Goal: Contribute content: Add original content to the website for others to see

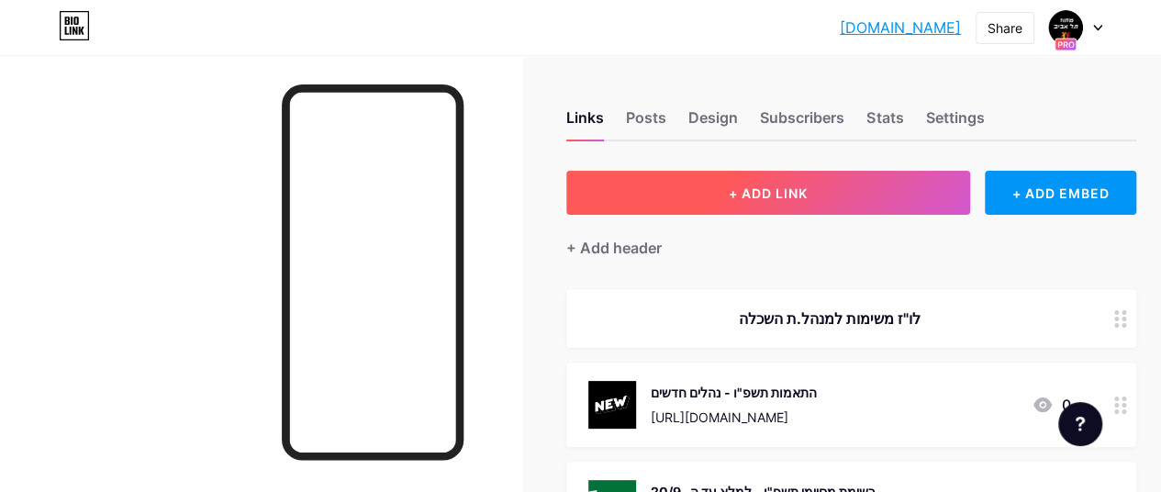
click at [744, 190] on span "+ ADD LINK" at bounding box center [768, 193] width 79 height 16
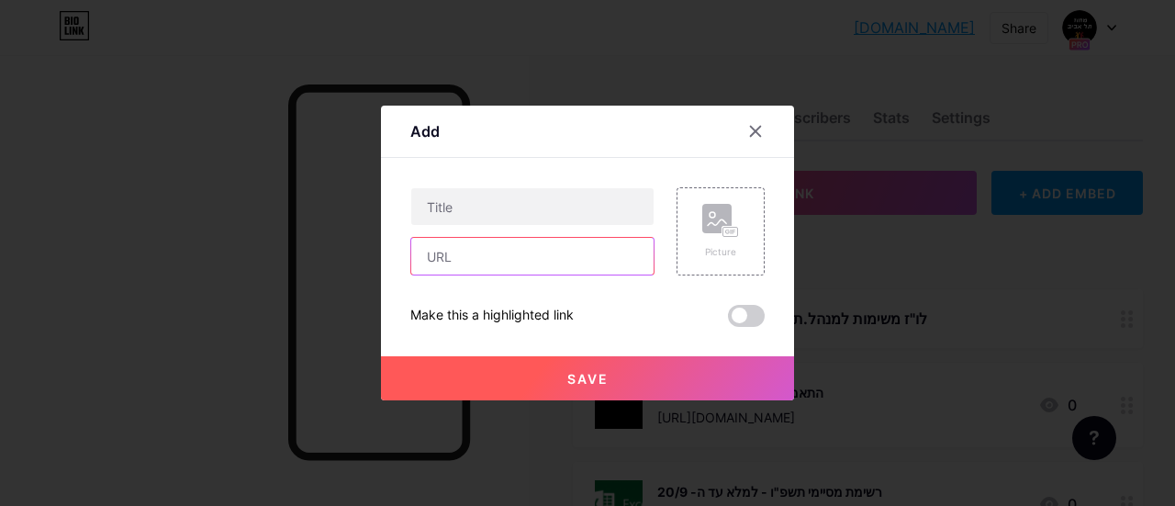
click at [498, 260] on input "text" at bounding box center [532, 256] width 242 height 37
paste input "[URL][DOMAIN_NAME]"
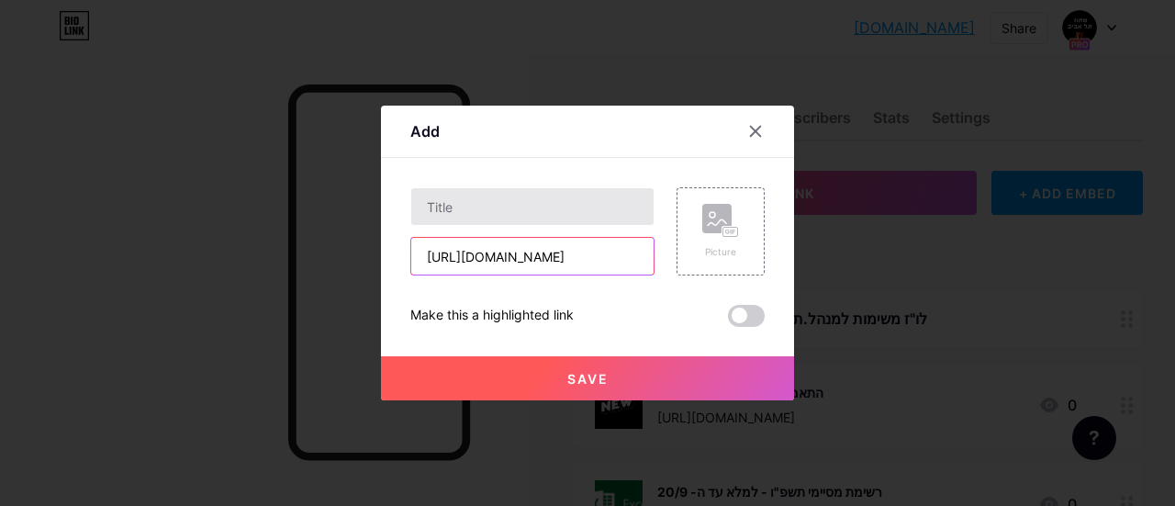
type input "[URL][DOMAIN_NAME]"
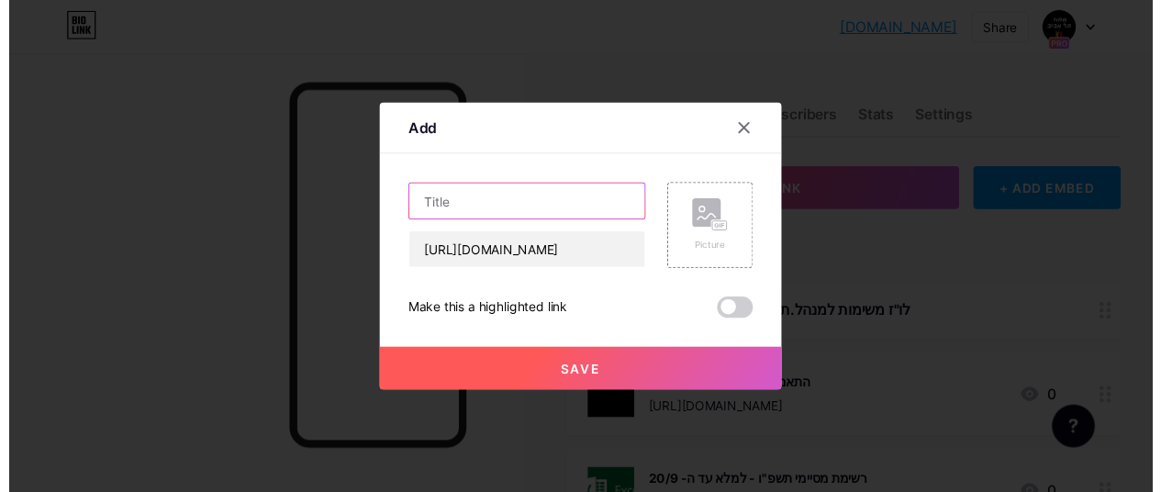
scroll to position [0, 0]
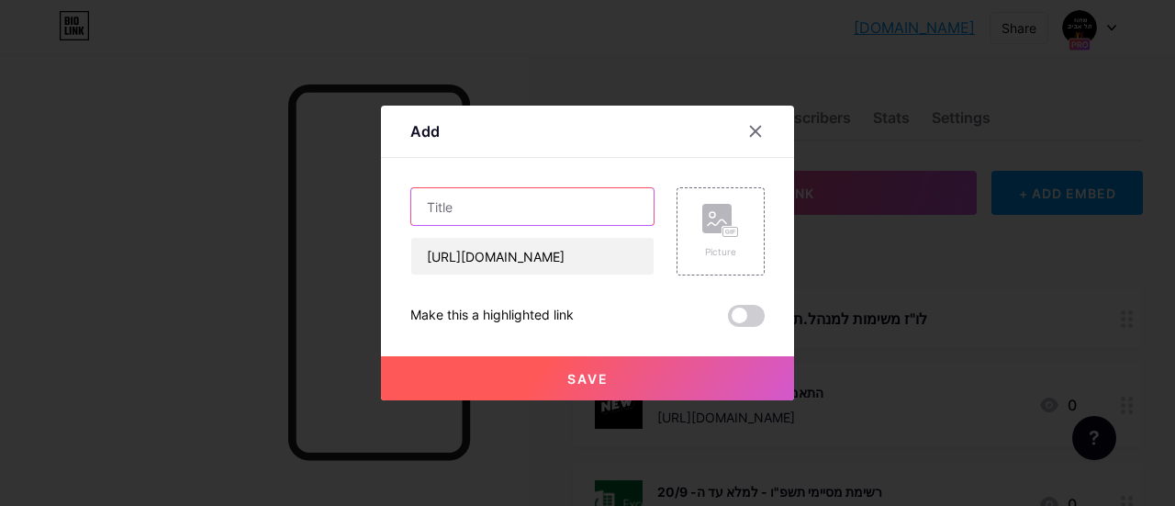
click at [509, 210] on input "text" at bounding box center [532, 206] width 242 height 37
type input "טופס דיווח שעות ידני למורים - תשפ"ו"
click at [707, 229] on rect at bounding box center [716, 218] width 29 height 29
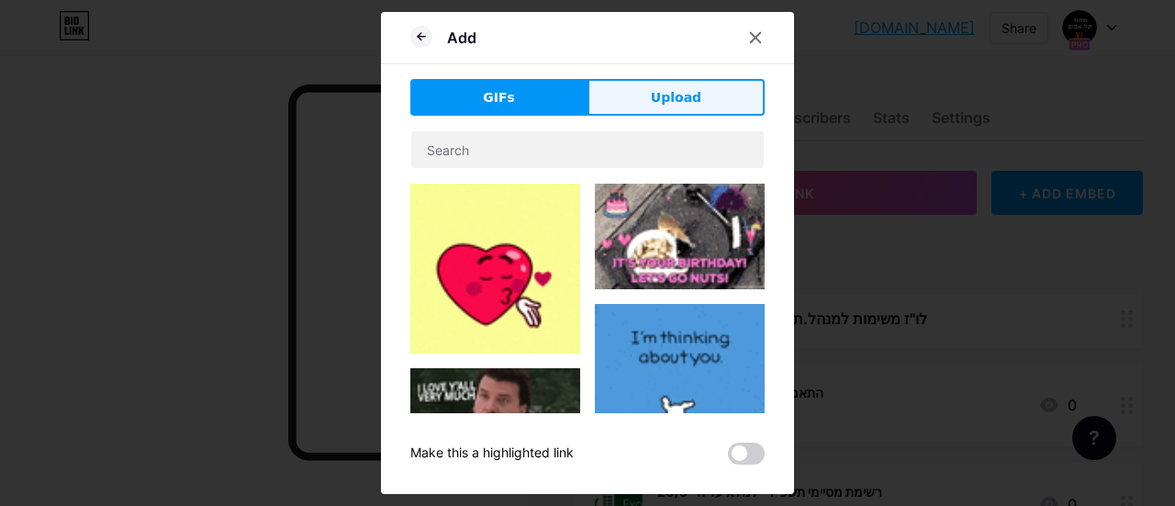
click at [665, 89] on span "Upload" at bounding box center [676, 97] width 50 height 19
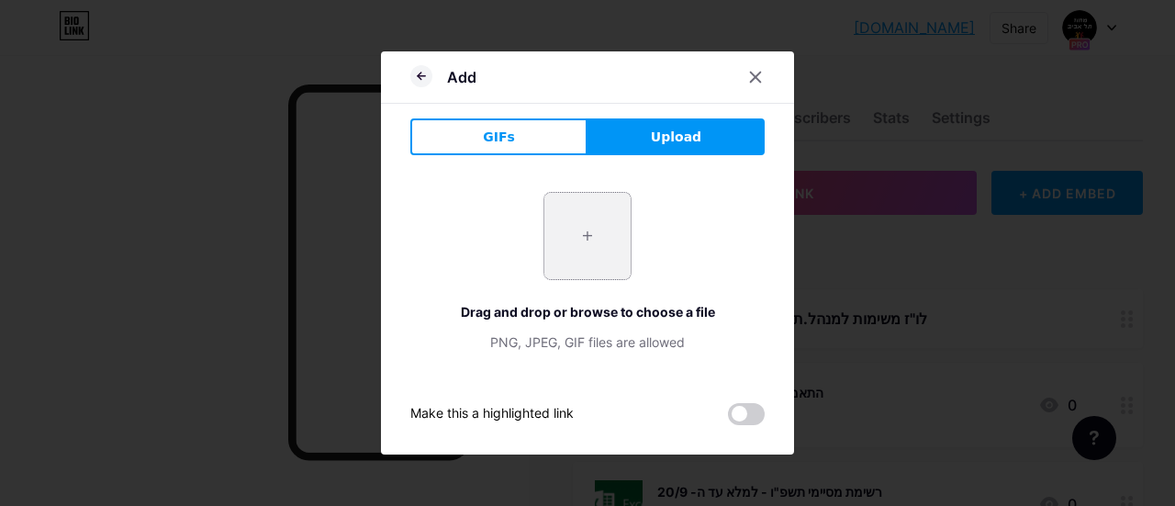
click at [619, 205] on input "file" at bounding box center [587, 236] width 86 height 86
type input "C:\fakepath\תמונת אקסל.png"
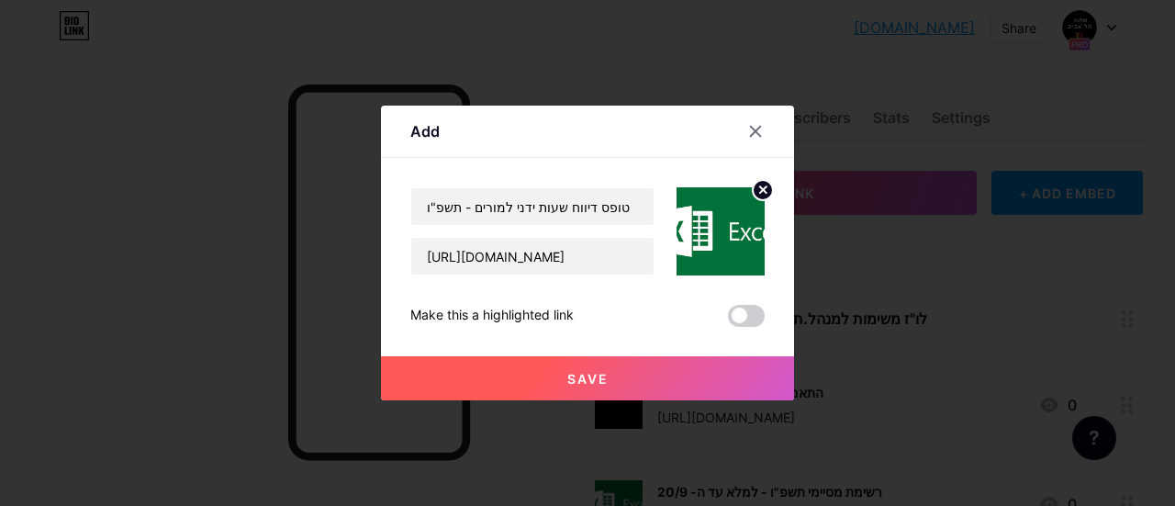
click at [597, 380] on span "Save" at bounding box center [587, 379] width 41 height 16
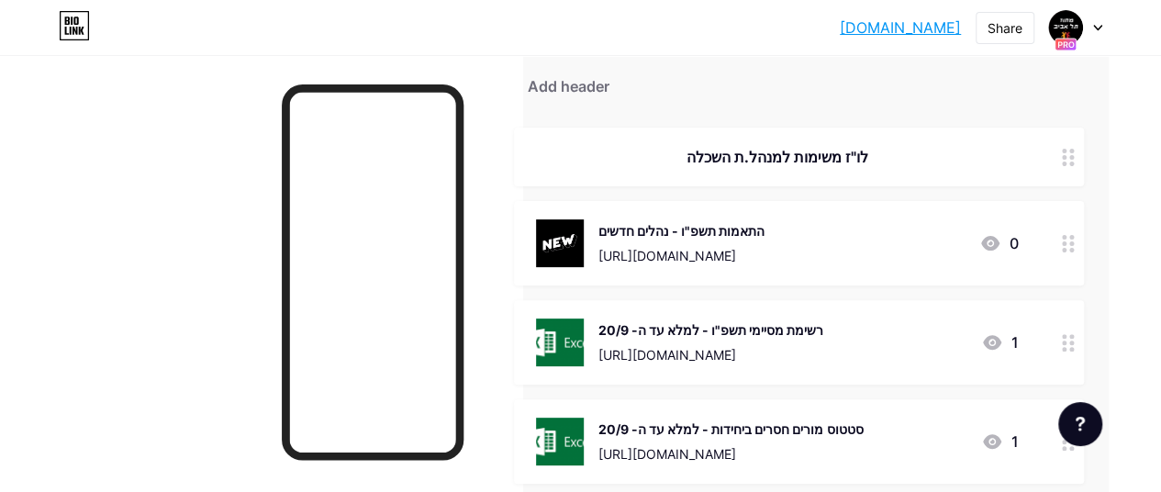
scroll to position [141, 59]
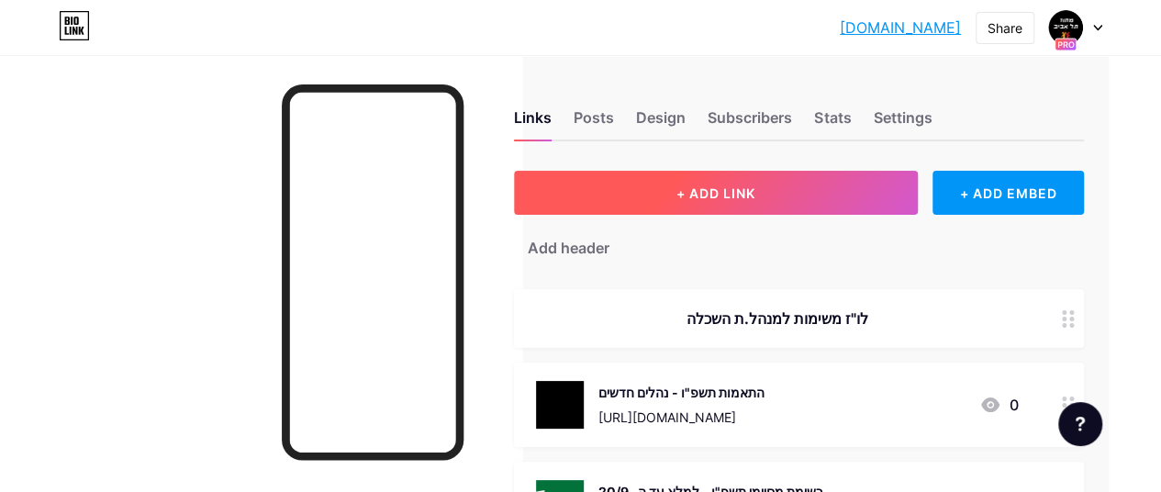
click at [782, 192] on button "+ ADD LINK" at bounding box center [716, 193] width 404 height 44
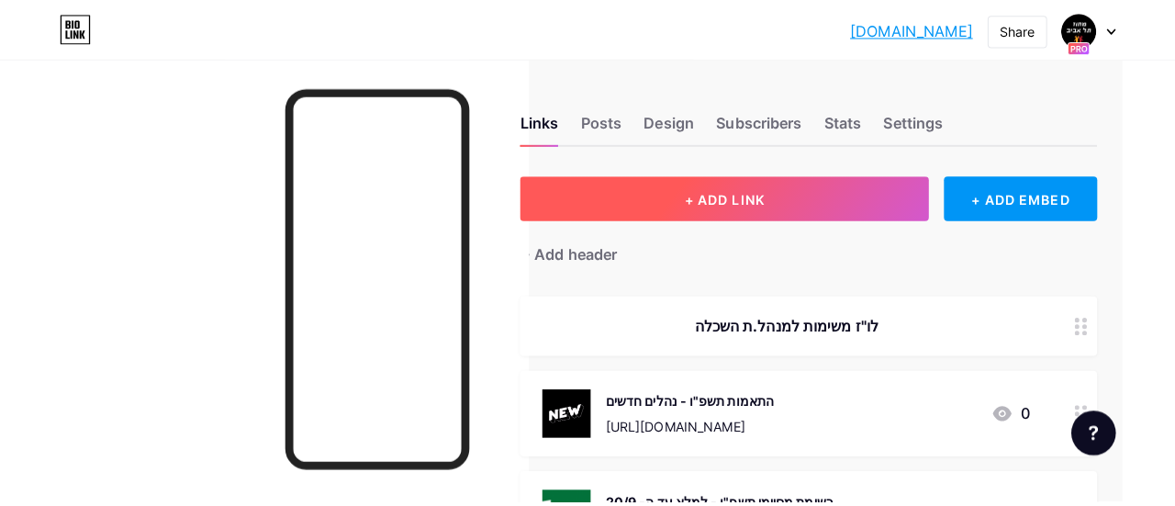
scroll to position [0, 45]
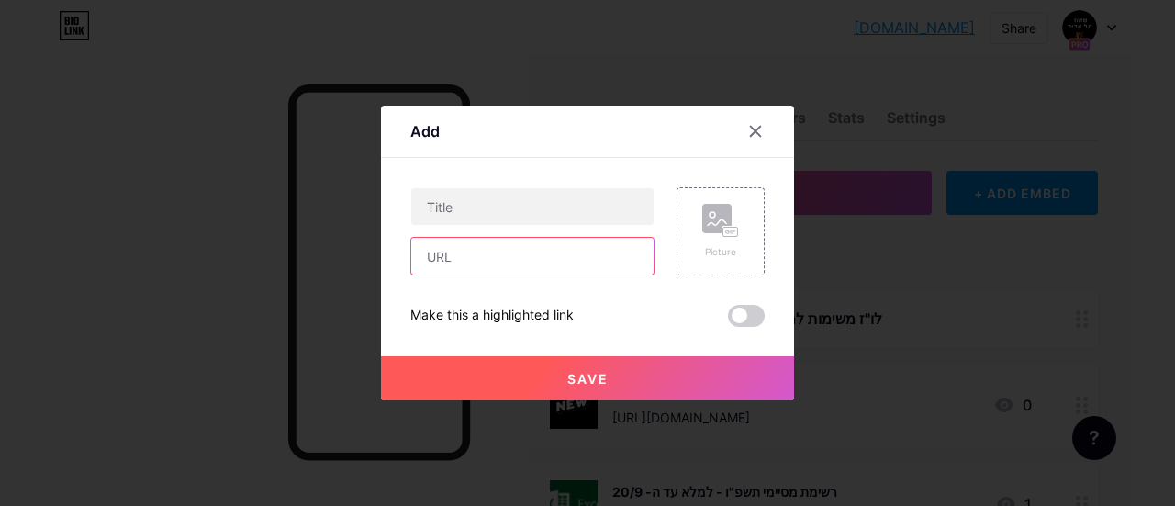
paste input "[URL][DOMAIN_NAME]"
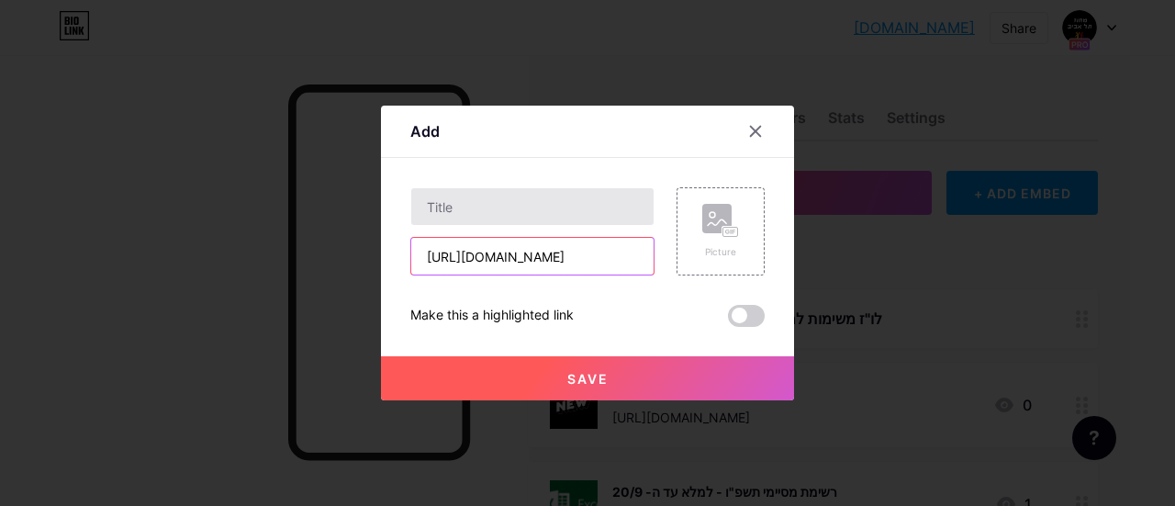
type input "[URL][DOMAIN_NAME]"
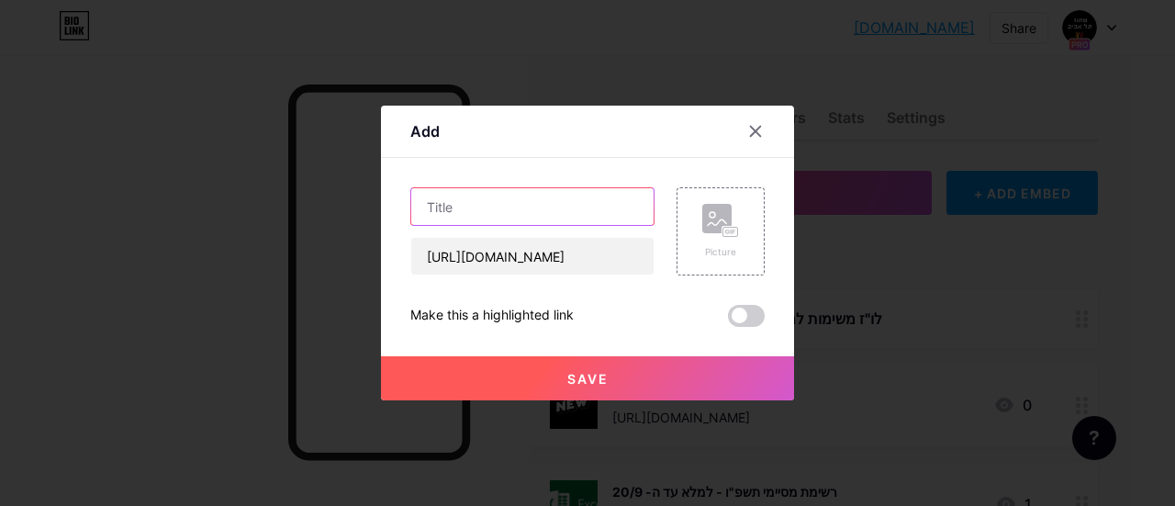
scroll to position [0, 0]
click at [487, 212] on input "text" at bounding box center [532, 206] width 242 height 37
drag, startPoint x: 494, startPoint y: 207, endPoint x: 418, endPoint y: 203, distance: 76.3
click at [418, 203] on input "מעורבות חברתית - מענה לשאלות" at bounding box center [532, 206] width 242 height 37
click at [472, 199] on input "מעורבות חברתית - מענה לשאלות" at bounding box center [532, 206] width 242 height 37
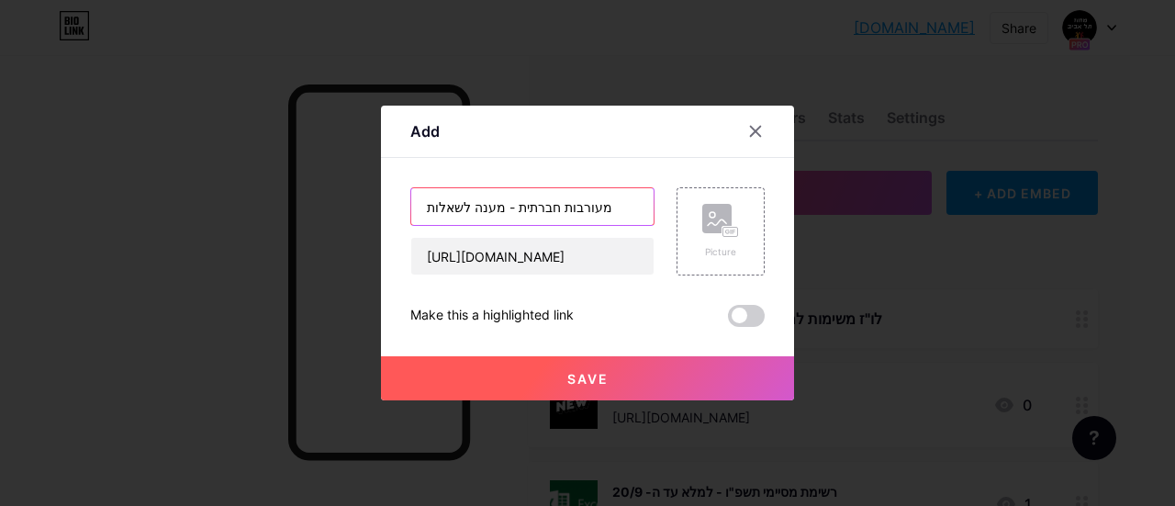
drag, startPoint x: 493, startPoint y: 203, endPoint x: 470, endPoint y: 202, distance: 23.0
click at [470, 202] on input "מעורבות חברתית - מענה לשאלות" at bounding box center [532, 206] width 242 height 37
drag, startPoint x: 423, startPoint y: 206, endPoint x: 718, endPoint y: 249, distance: 297.8
click at [424, 206] on input "מעורבות חברתית - תשובות לשאלות" at bounding box center [532, 206] width 242 height 37
click at [436, 206] on input "מעורבות חברתית - תשובות לשאלות" at bounding box center [532, 206] width 242 height 37
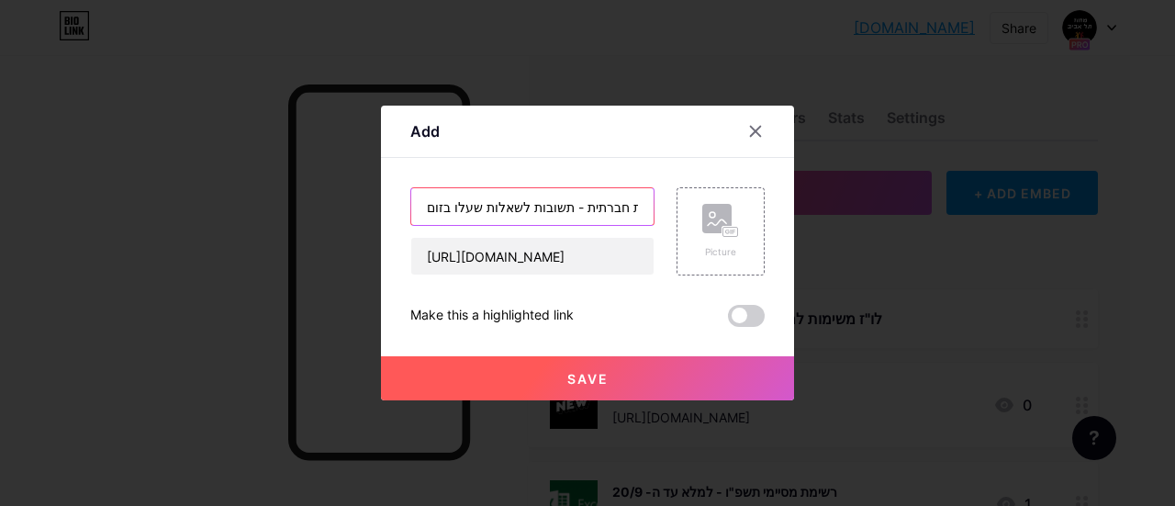
scroll to position [0, 28]
click at [524, 207] on input "מעורבות חברתית - תשובות לשאלות שעלו בזום" at bounding box center [532, 206] width 242 height 37
click at [427, 208] on input "מעורבות חברתית - תשובות לשאלות שעלו בזום" at bounding box center [532, 206] width 242 height 37
click at [446, 205] on input "מעורבות חברתית - תשובות לשאלות שעלו בזום" at bounding box center [532, 206] width 242 height 37
drag, startPoint x: 470, startPoint y: 208, endPoint x: 444, endPoint y: 210, distance: 25.8
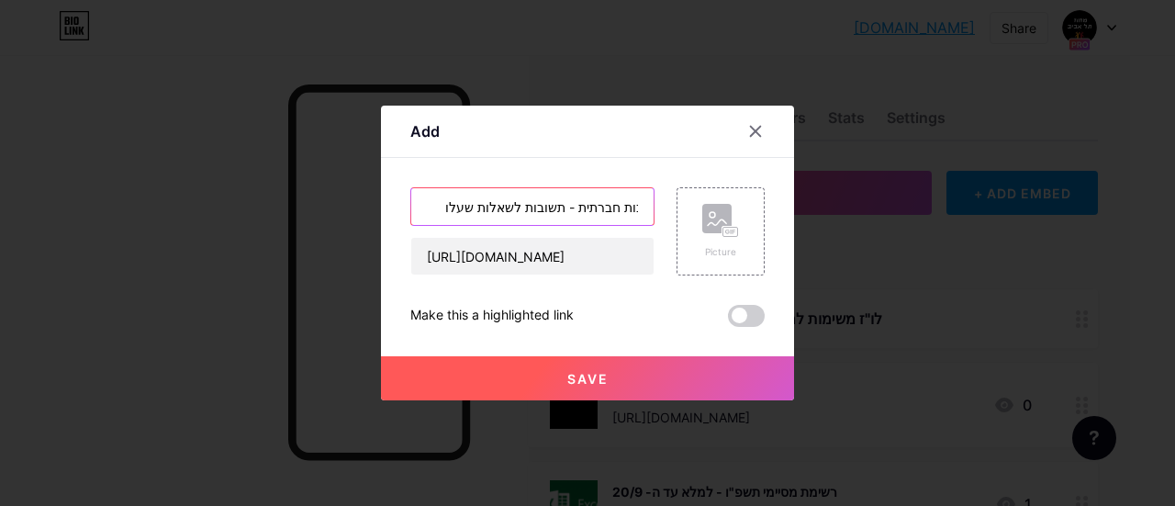
click at [444, 210] on input "מעורבות חברתית - תשובות לשאלות שעלו בזום" at bounding box center [532, 206] width 242 height 37
type input "מעורבות חברתית - תשובות לשאלות"
click at [730, 237] on rect at bounding box center [730, 232] width 17 height 11
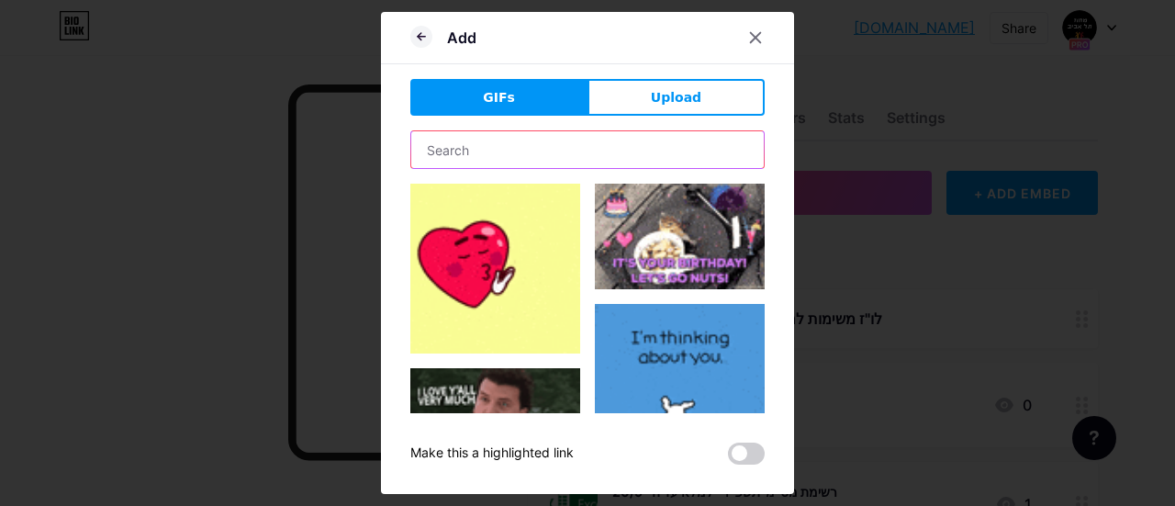
click at [458, 151] on input "text" at bounding box center [587, 149] width 353 height 37
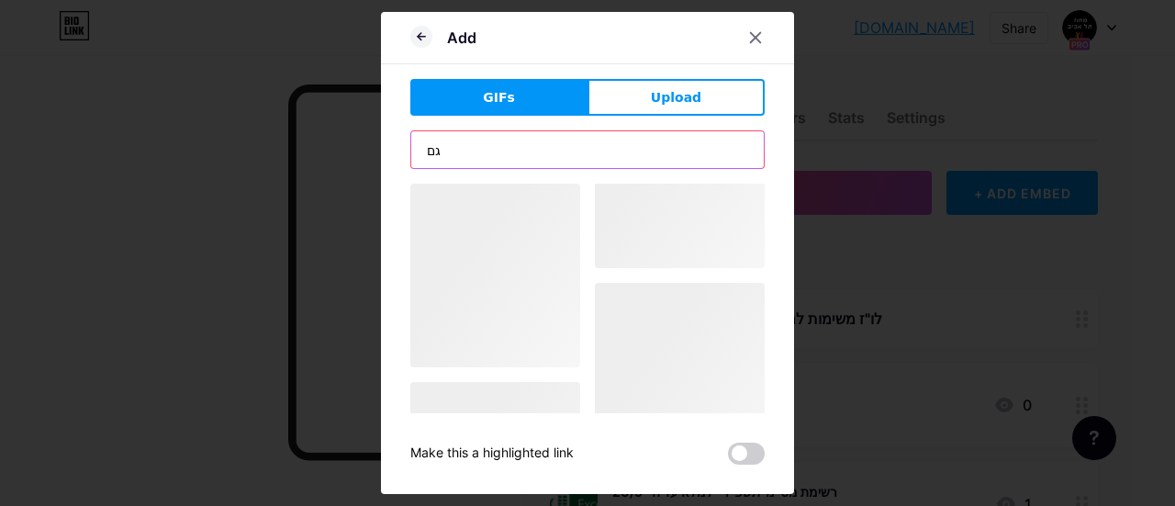
type input "ג"
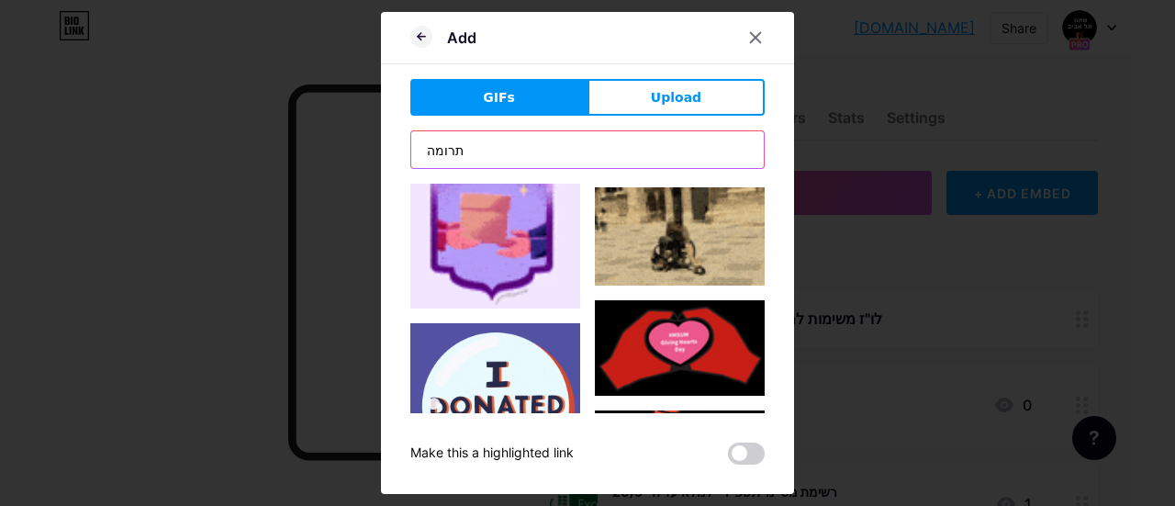
scroll to position [826, 0]
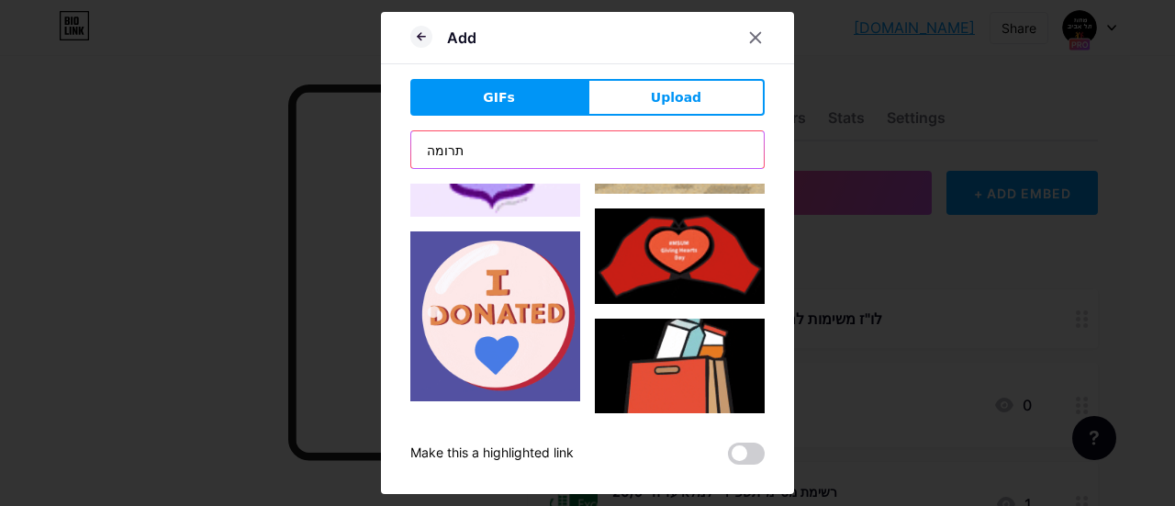
drag, startPoint x: 463, startPoint y: 153, endPoint x: 400, endPoint y: 146, distance: 62.9
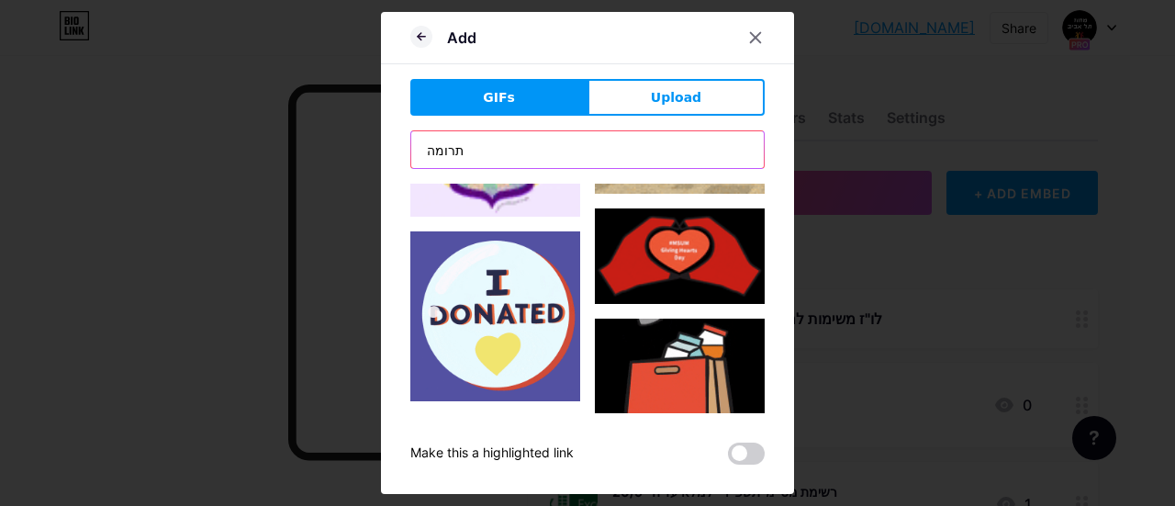
click at [400, 146] on div "Add GIFs Upload Content YouTube Play YouTube video without leaving your page. A…" at bounding box center [587, 253] width 413 height 482
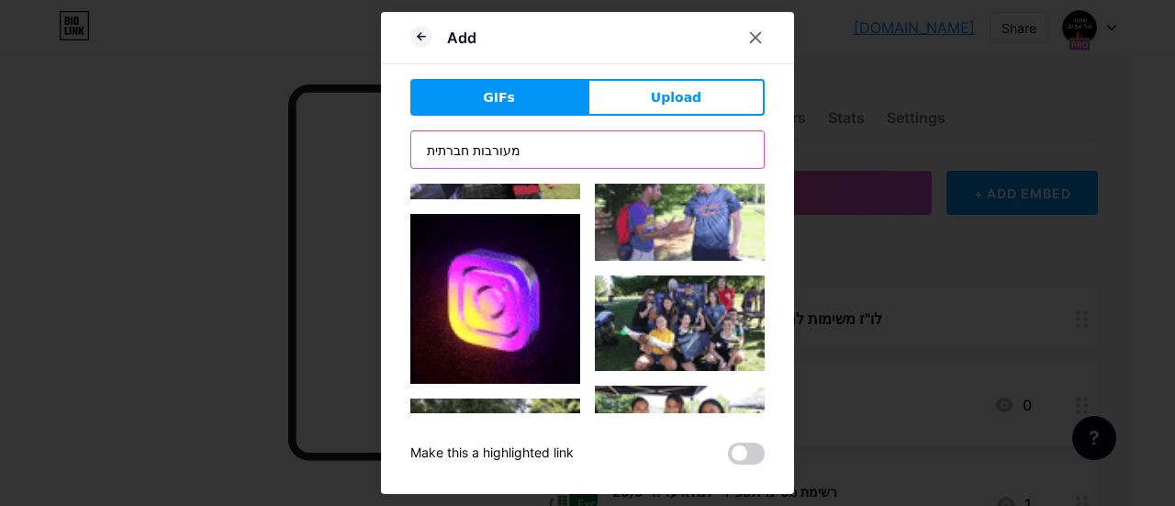
scroll to position [0, 0]
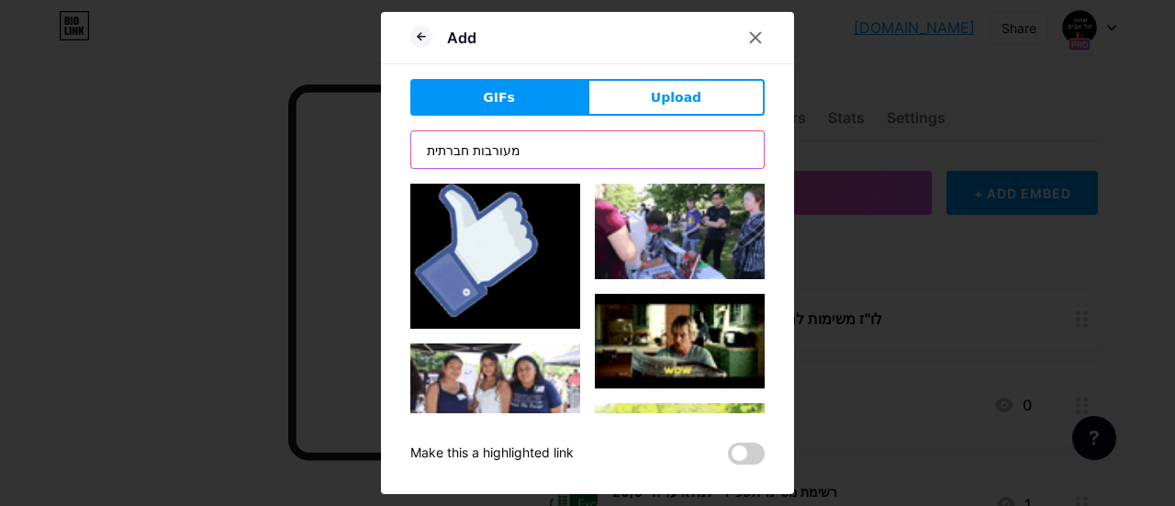
drag, startPoint x: 544, startPoint y: 148, endPoint x: 252, endPoint y: 125, distance: 293.7
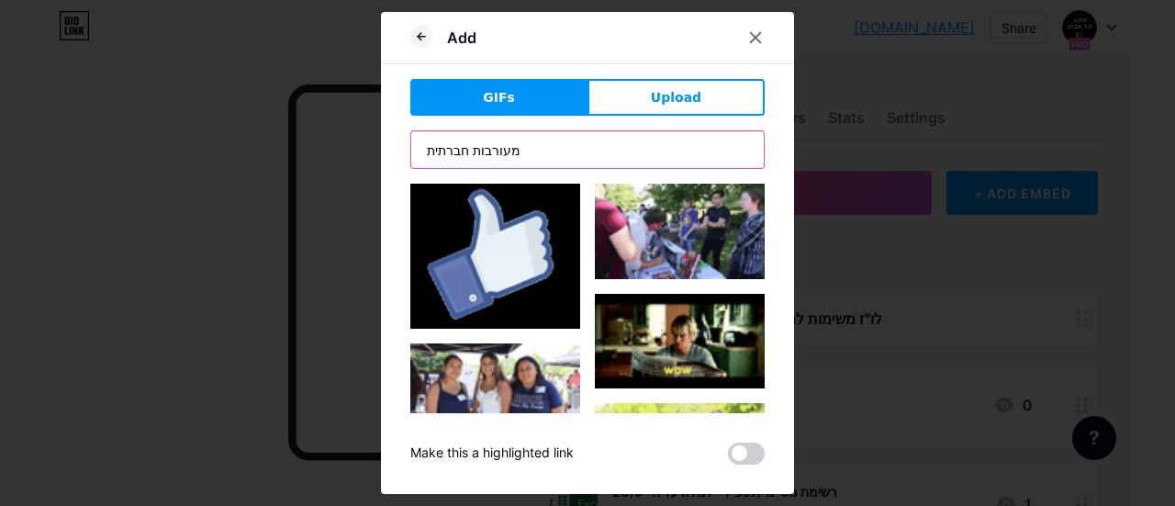
click at [252, 125] on div "Add GIFs Upload Content YouTube Play YouTube video without leaving your page. A…" at bounding box center [587, 253] width 1175 height 506
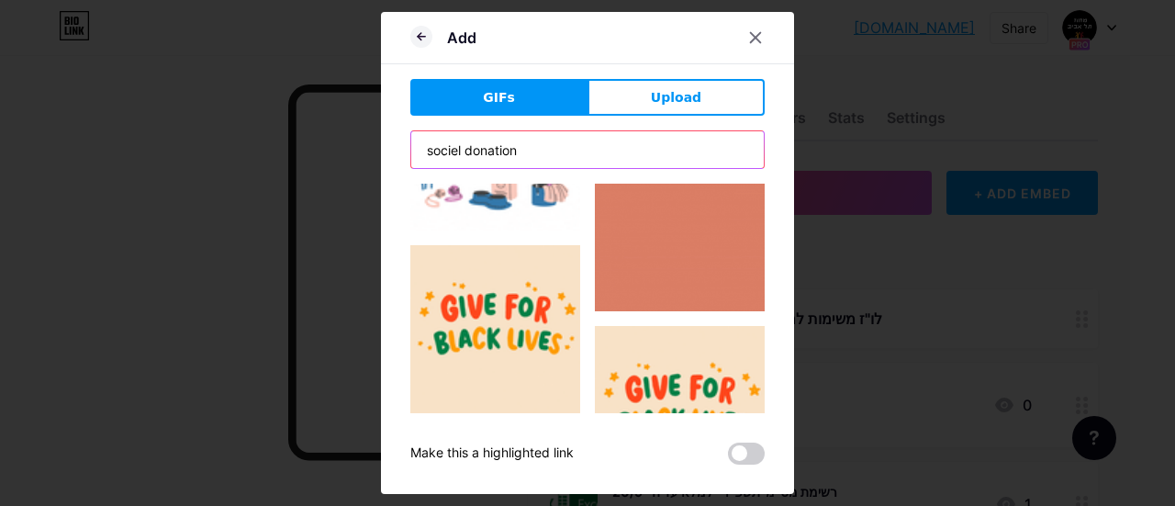
scroll to position [2561, 0]
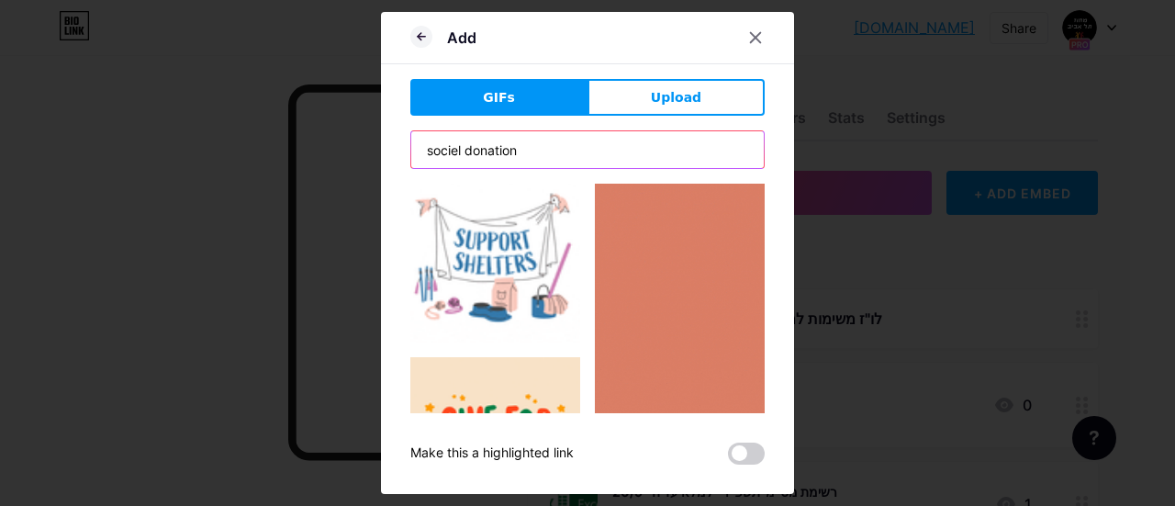
drag, startPoint x: 527, startPoint y: 146, endPoint x: 326, endPoint y: 134, distance: 201.4
click at [347, 137] on div "Add GIFs Upload Content YouTube Play YouTube video without leaving your page. A…" at bounding box center [587, 253] width 1175 height 506
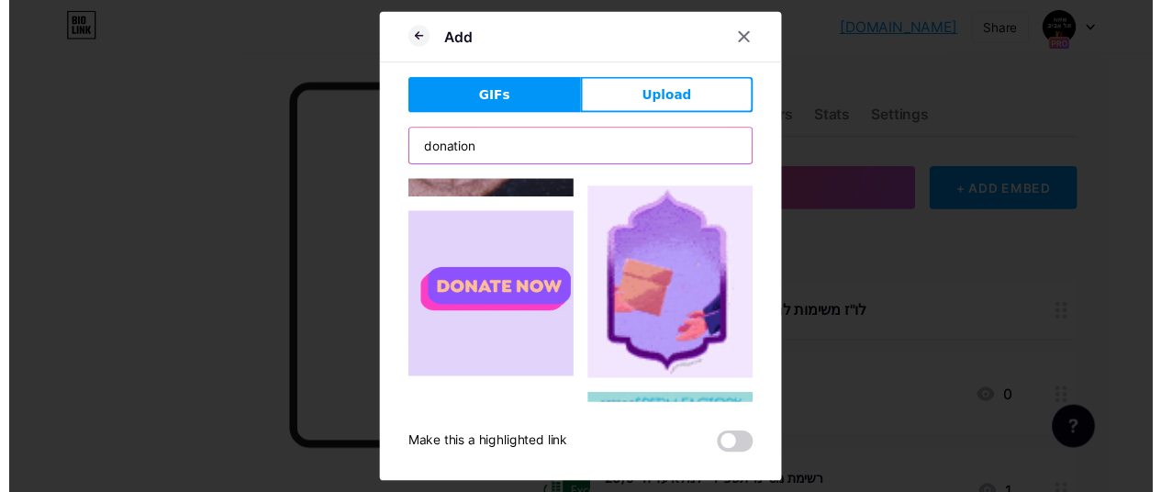
scroll to position [459, 0]
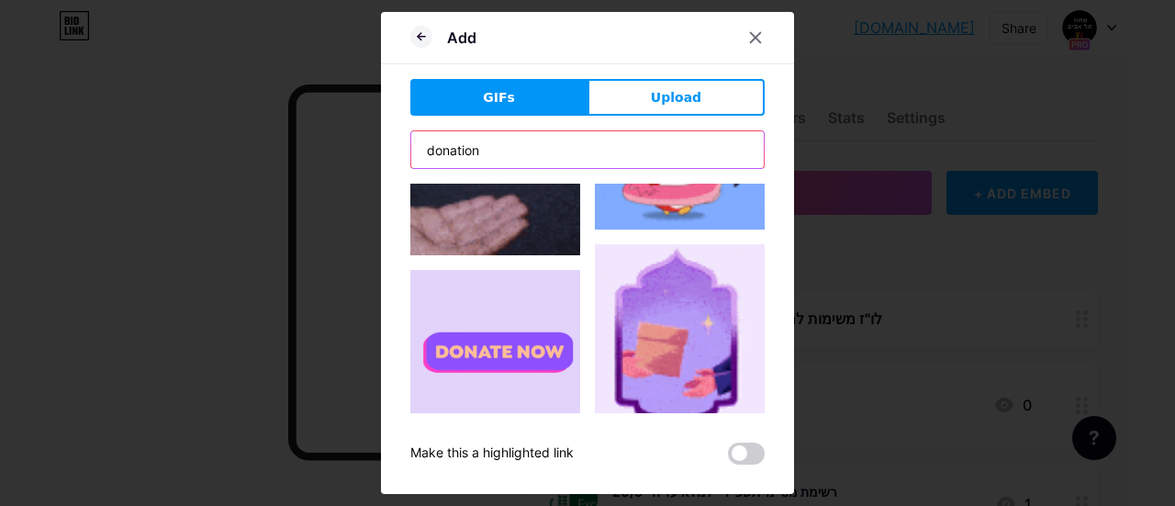
type input "donation"
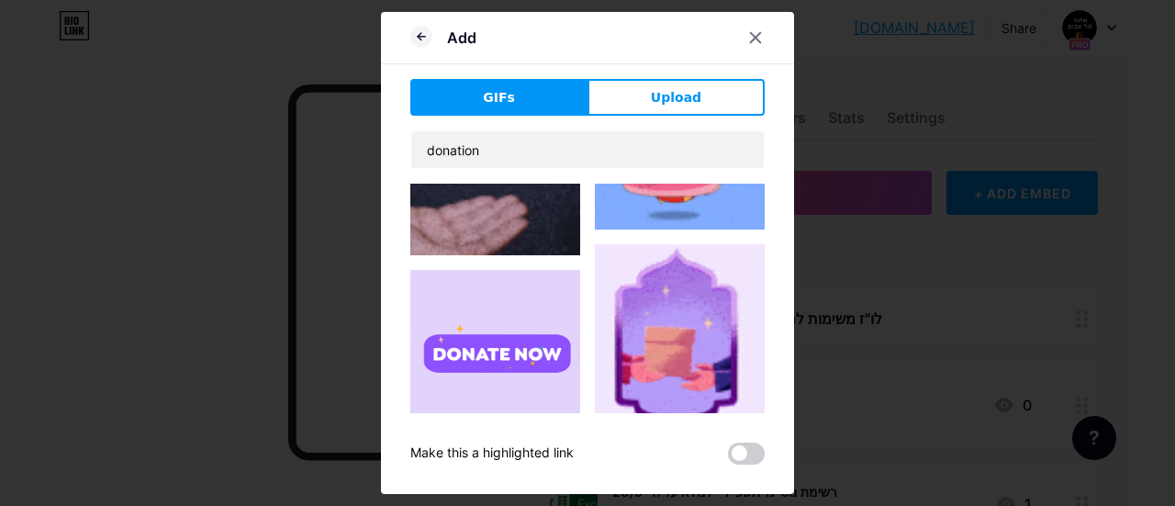
click at [456, 323] on img at bounding box center [495, 355] width 170 height 170
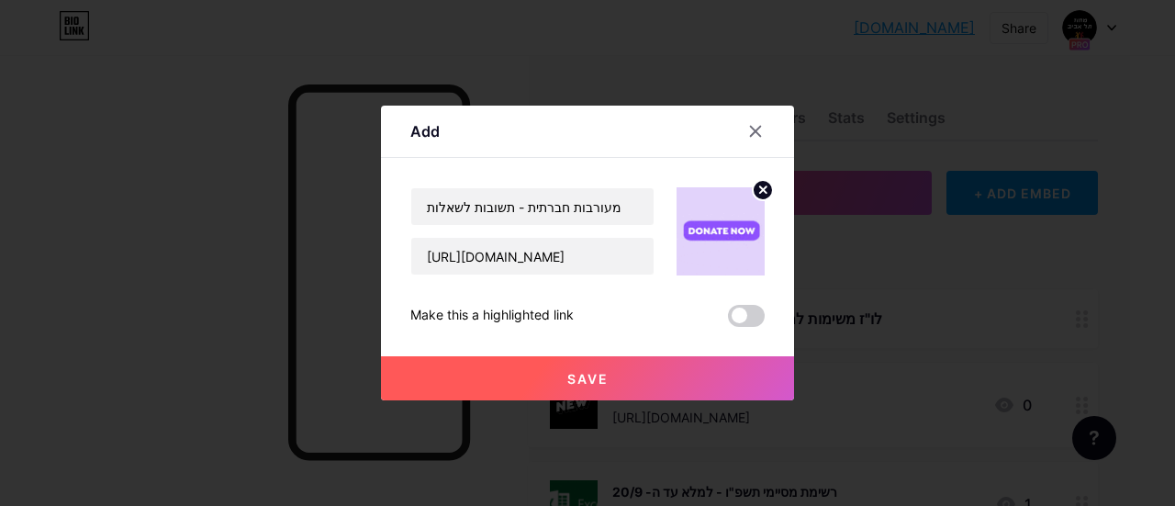
click at [574, 379] on span "Save" at bounding box center [587, 379] width 41 height 16
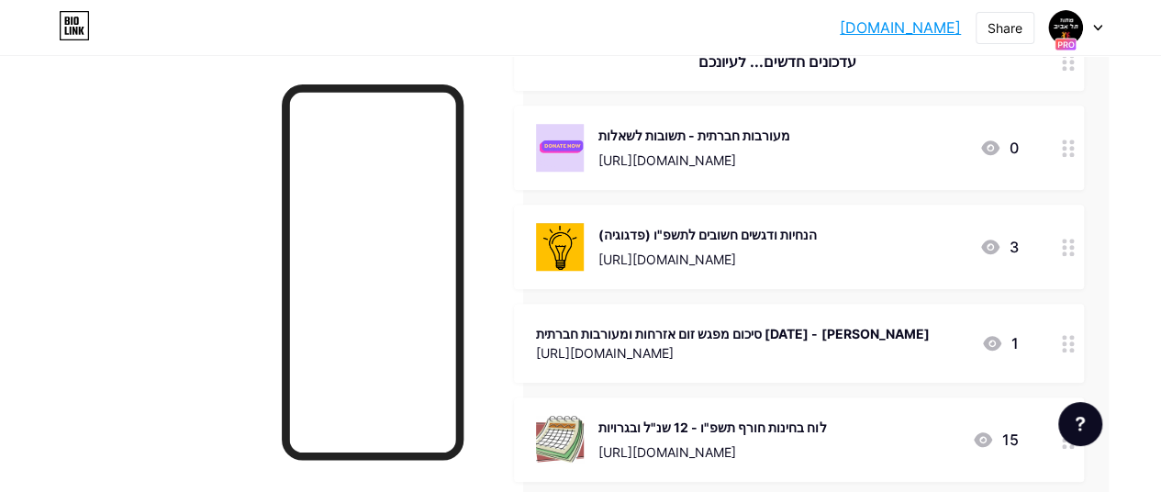
scroll to position [643, 59]
